Goal: Information Seeking & Learning: Learn about a topic

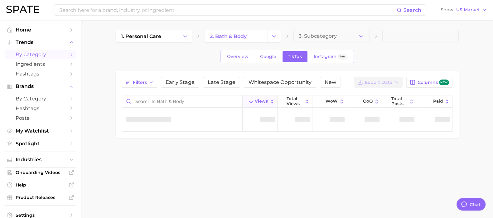
type textarea "x"
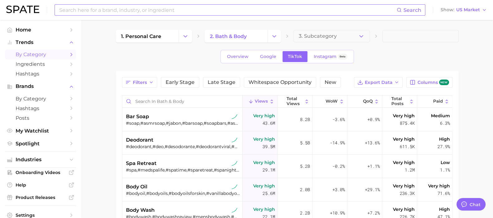
click at [77, 10] on input at bounding box center [228, 10] width 338 height 11
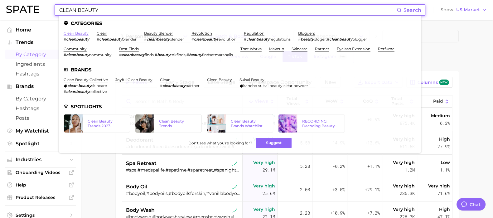
type input "CLEAN BEAUTY"
click at [80, 33] on link "clean beauty" at bounding box center [76, 33] width 25 height 5
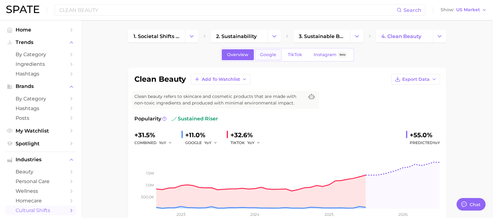
click at [271, 54] on span "Google" at bounding box center [268, 54] width 16 height 5
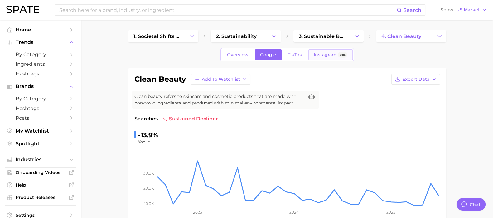
click at [324, 55] on span "Instagram" at bounding box center [325, 54] width 23 height 5
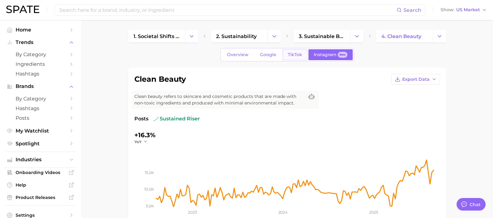
click at [291, 55] on span "TikTok" at bounding box center [295, 54] width 14 height 5
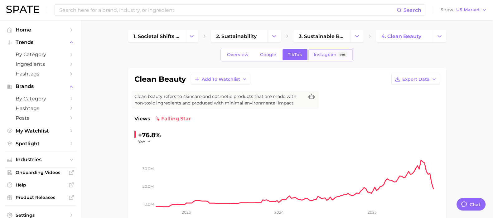
click at [325, 55] on span "Instagram" at bounding box center [325, 54] width 23 height 5
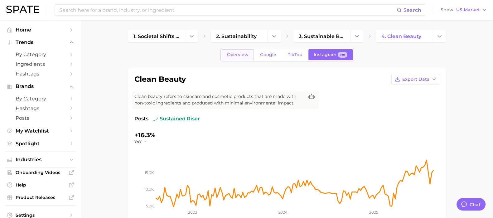
click at [243, 54] on span "Overview" at bounding box center [238, 54] width 22 height 5
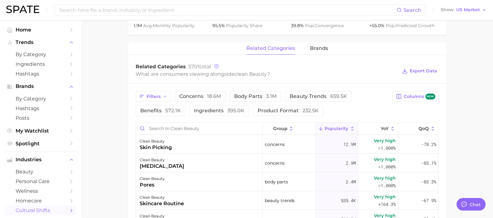
scroll to position [273, 0]
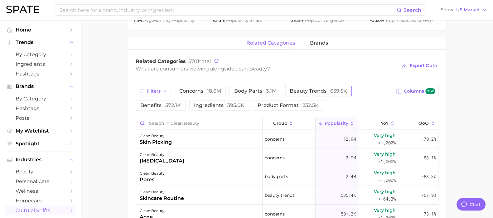
click at [330, 93] on span "659.5k" at bounding box center [338, 91] width 17 height 6
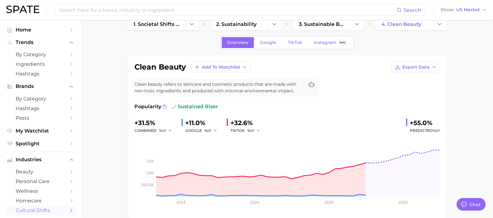
scroll to position [0, 0]
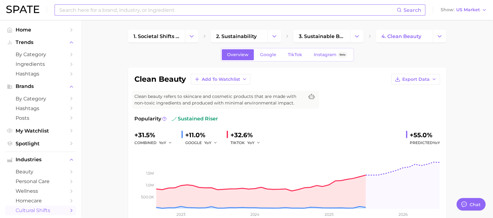
click at [101, 11] on input at bounding box center [228, 10] width 338 height 11
type input "n"
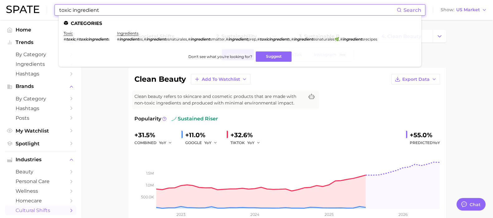
drag, startPoint x: 53, startPoint y: 11, endPoint x: 37, endPoint y: 7, distance: 17.1
click at [36, 9] on div "toxic ingredient Search Categories toxic # toxic , # toxicingredient s ingredie…" at bounding box center [246, 10] width 481 height 20
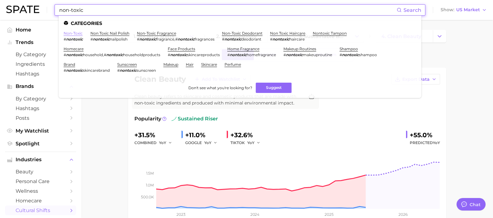
type input "non-toxic"
click at [76, 34] on link "non-toxic" at bounding box center [73, 33] width 19 height 5
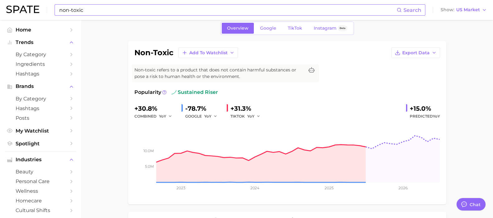
scroll to position [39, 0]
